Goal: Communication & Community: Answer question/provide support

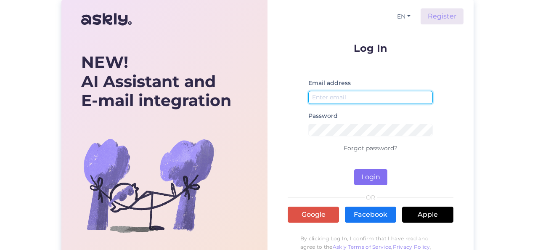
type input "[EMAIL_ADDRESS][DOMAIN_NAME]"
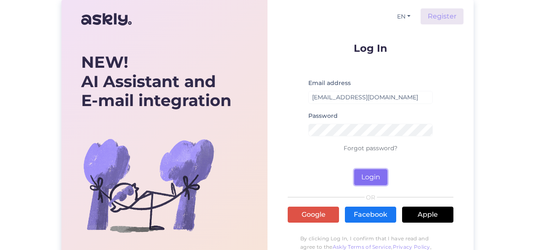
click at [359, 171] on button "Login" at bounding box center [370, 177] width 33 height 16
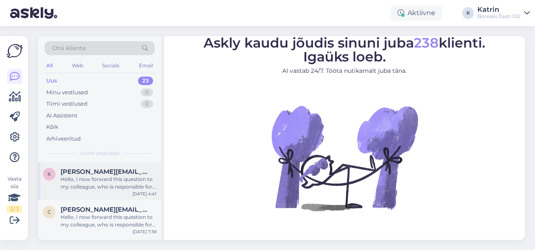
click at [94, 180] on div "Hello, I now forward this question to my colleague, who is responsible for this…" at bounding box center [109, 182] width 96 height 15
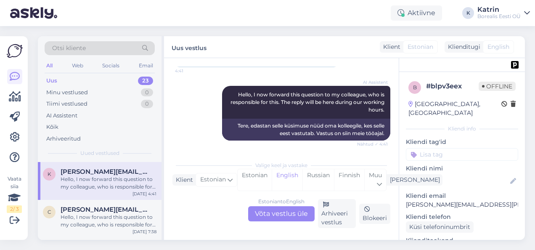
scroll to position [92, 0]
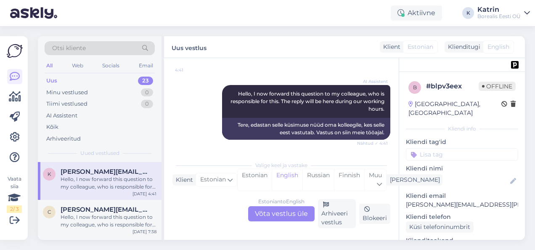
click at [508, 13] on div "Borealis Eesti OÜ" at bounding box center [498, 16] width 43 height 7
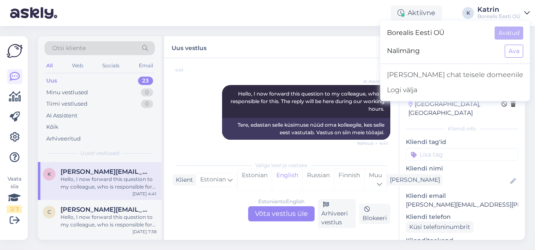
click at [450, 34] on span "Borealis Eesti OÜ" at bounding box center [437, 32] width 101 height 13
click at [516, 51] on button "Ava" at bounding box center [514, 51] width 19 height 13
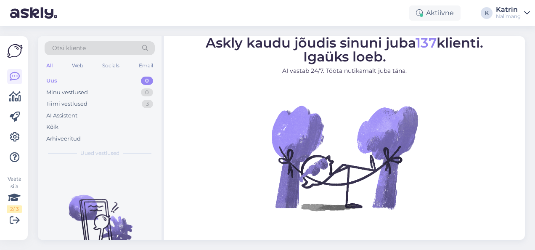
click at [500, 14] on div "Nalimäng" at bounding box center [508, 16] width 25 height 7
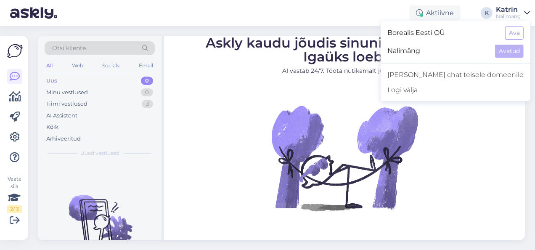
click at [482, 32] on span "Borealis Eesti OÜ" at bounding box center [442, 32] width 111 height 13
click at [507, 31] on button "Ava" at bounding box center [514, 32] width 19 height 13
